Goal: Information Seeking & Learning: Learn about a topic

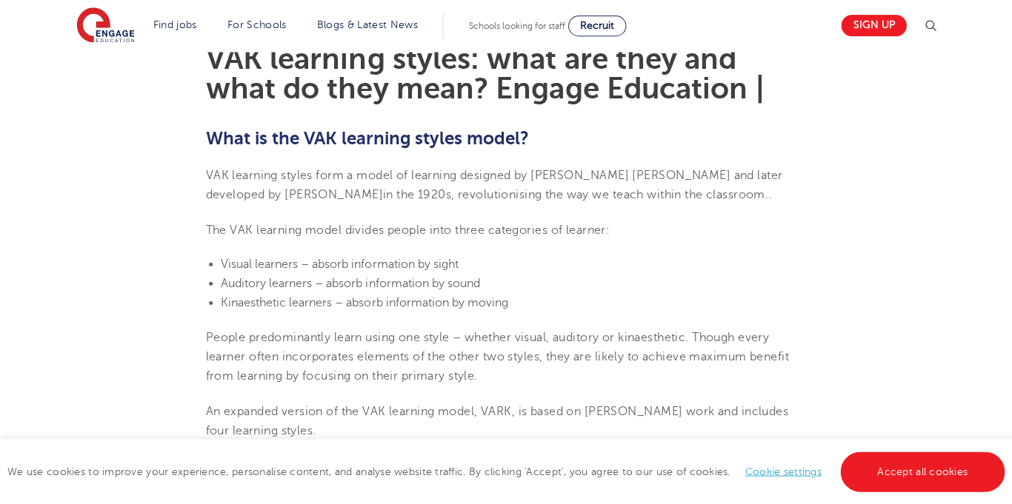
scroll to position [417, 0]
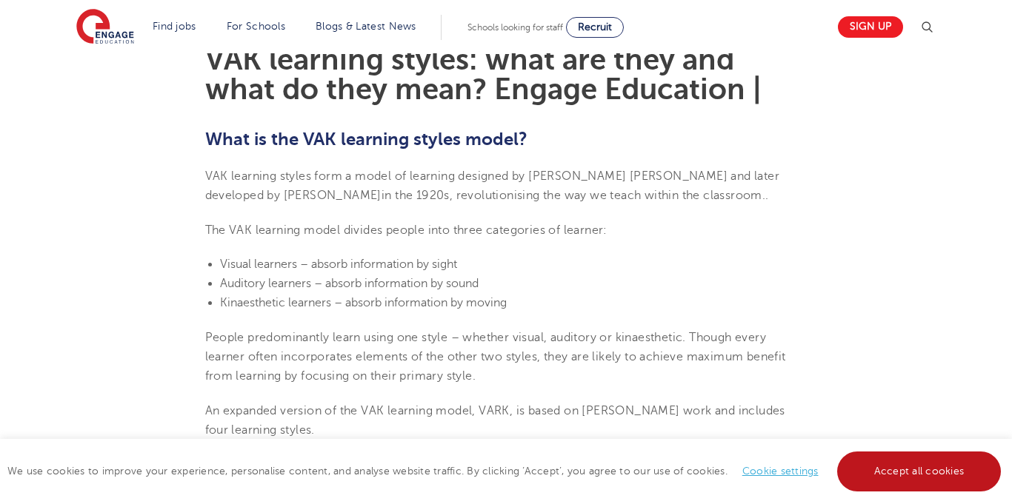
click at [890, 461] on link "Accept all cookies" at bounding box center [919, 472] width 164 height 40
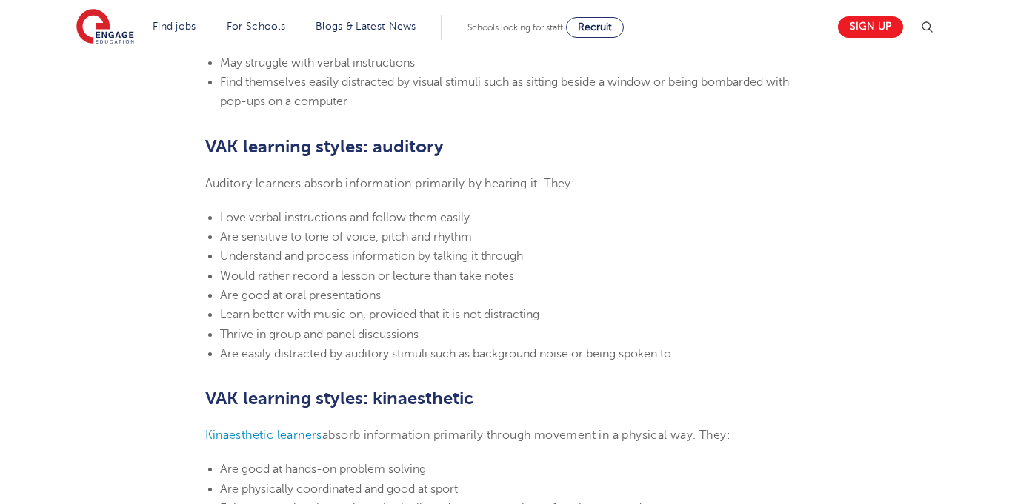
scroll to position [1215, 0]
